Goal: Task Accomplishment & Management: Use online tool/utility

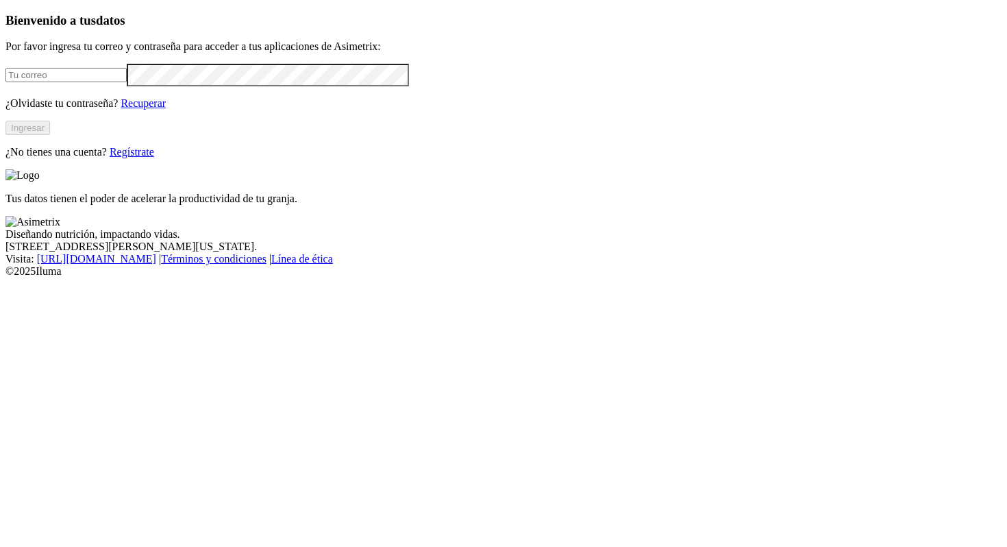
type input "[PERSON_NAME][EMAIL_ADDRESS][PERSON_NAME][DOMAIN_NAME]"
click at [50, 135] on button "Ingresar" at bounding box center [27, 128] width 45 height 14
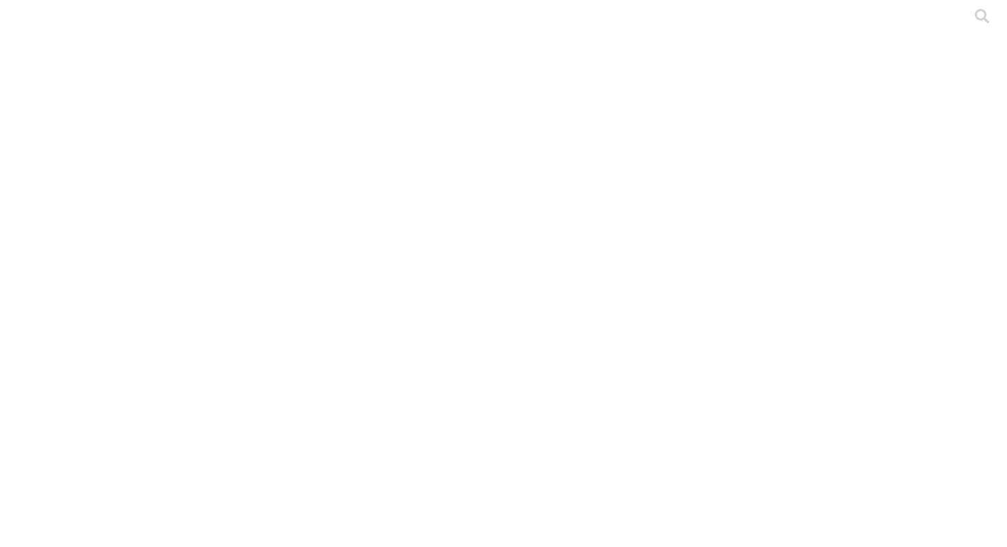
click at [23, 25] on icon at bounding box center [26, 279] width 42 height 548
